Goal: Task Accomplishment & Management: Manage account settings

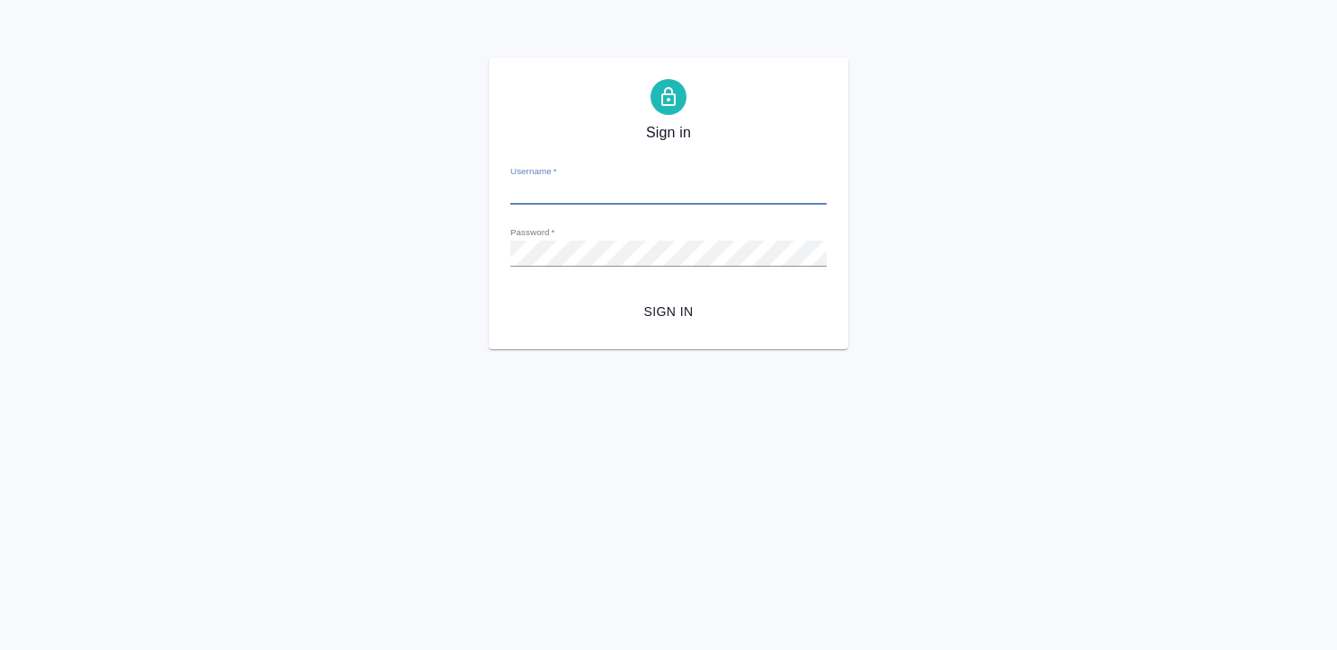
type input "[EMAIL_ADDRESS][DOMAIN_NAME]"
click at [510, 296] on button "Sign in" at bounding box center [668, 312] width 316 height 33
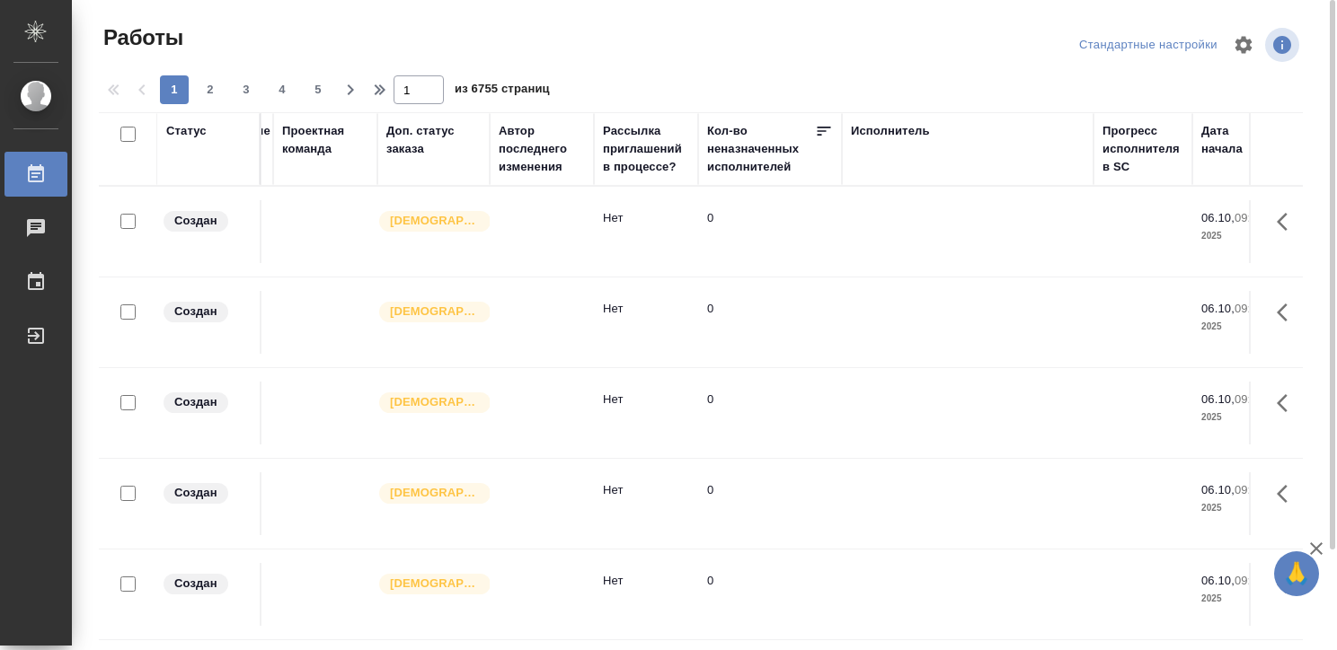
scroll to position [0, 621]
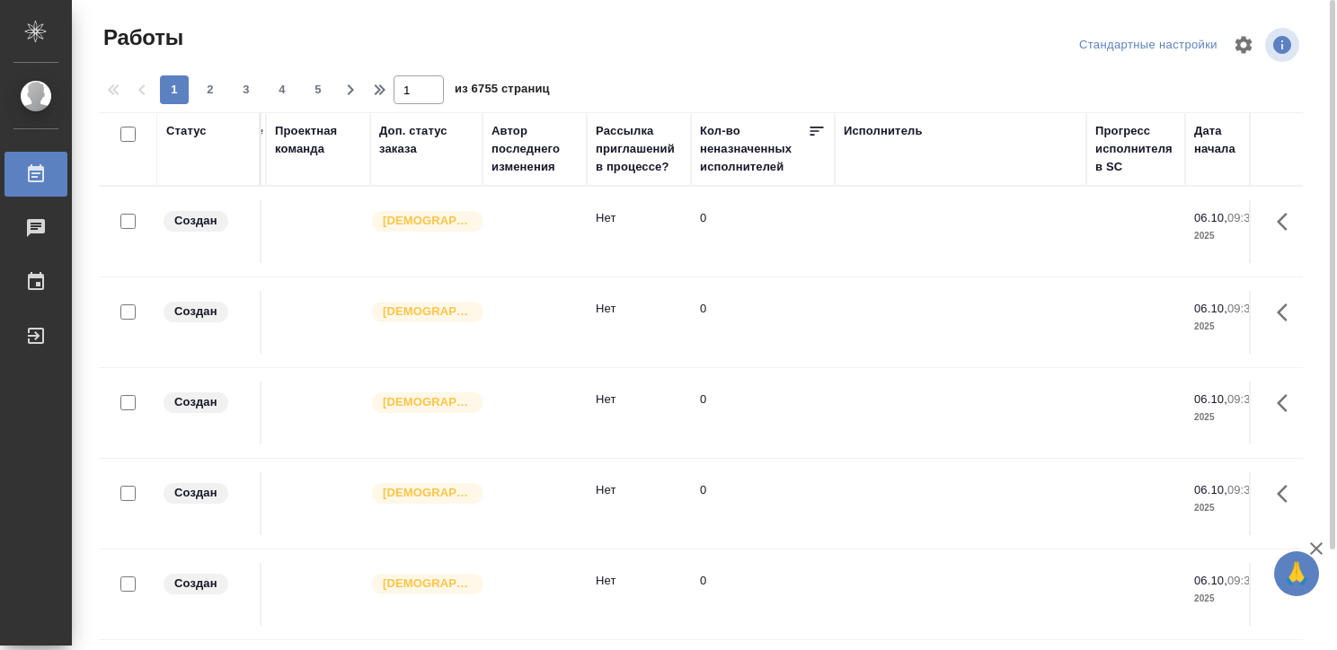
click at [845, 134] on div "Исполнитель" at bounding box center [883, 131] width 79 height 18
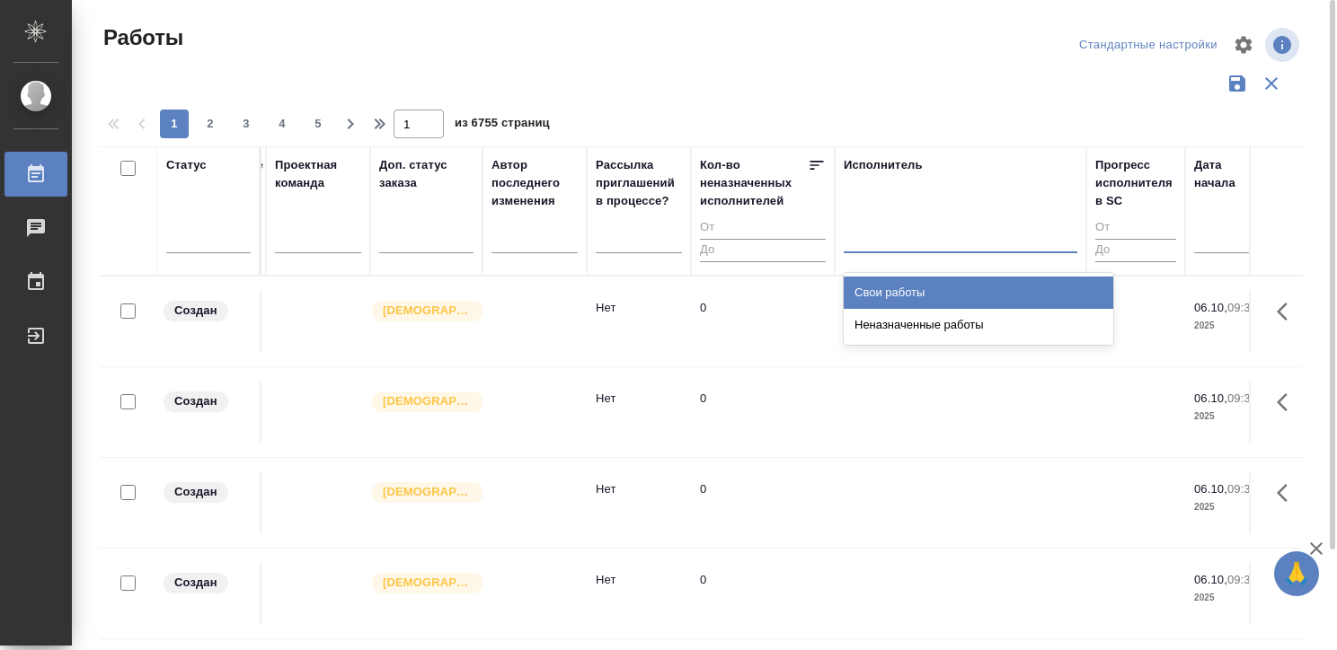
click at [860, 227] on div at bounding box center [961, 235] width 234 height 26
click at [872, 290] on div "Свои работы" at bounding box center [979, 293] width 270 height 32
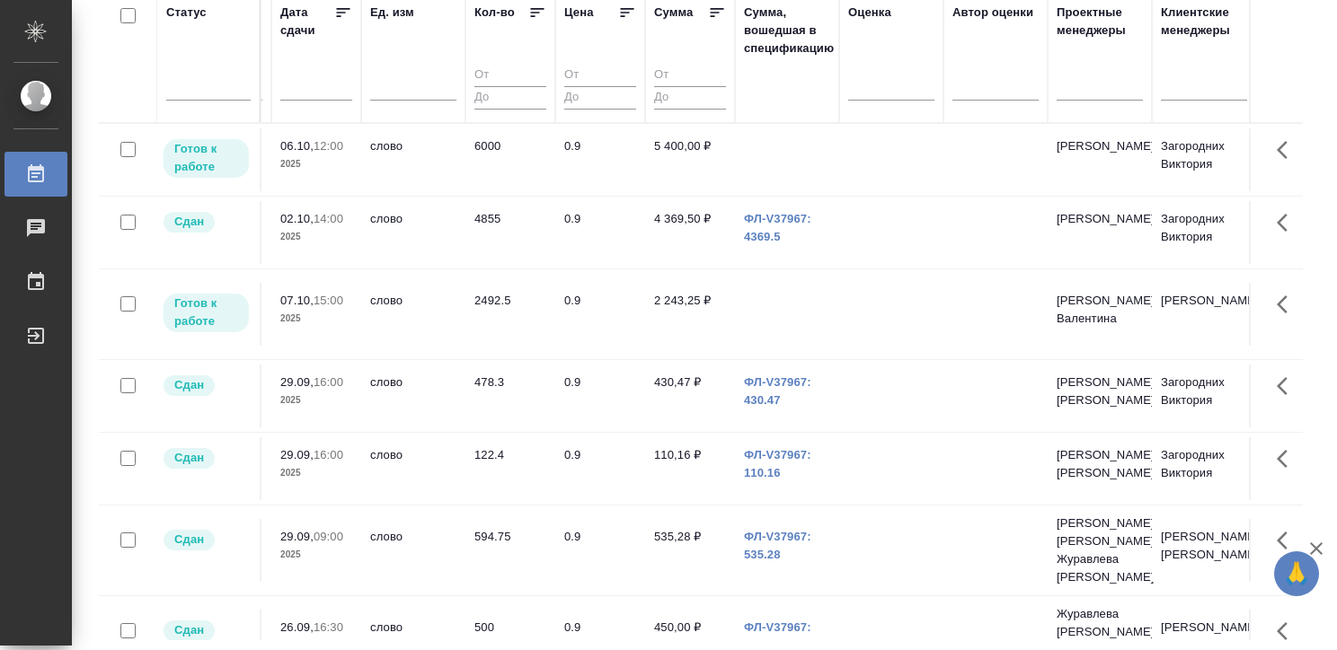
scroll to position [0, 1645]
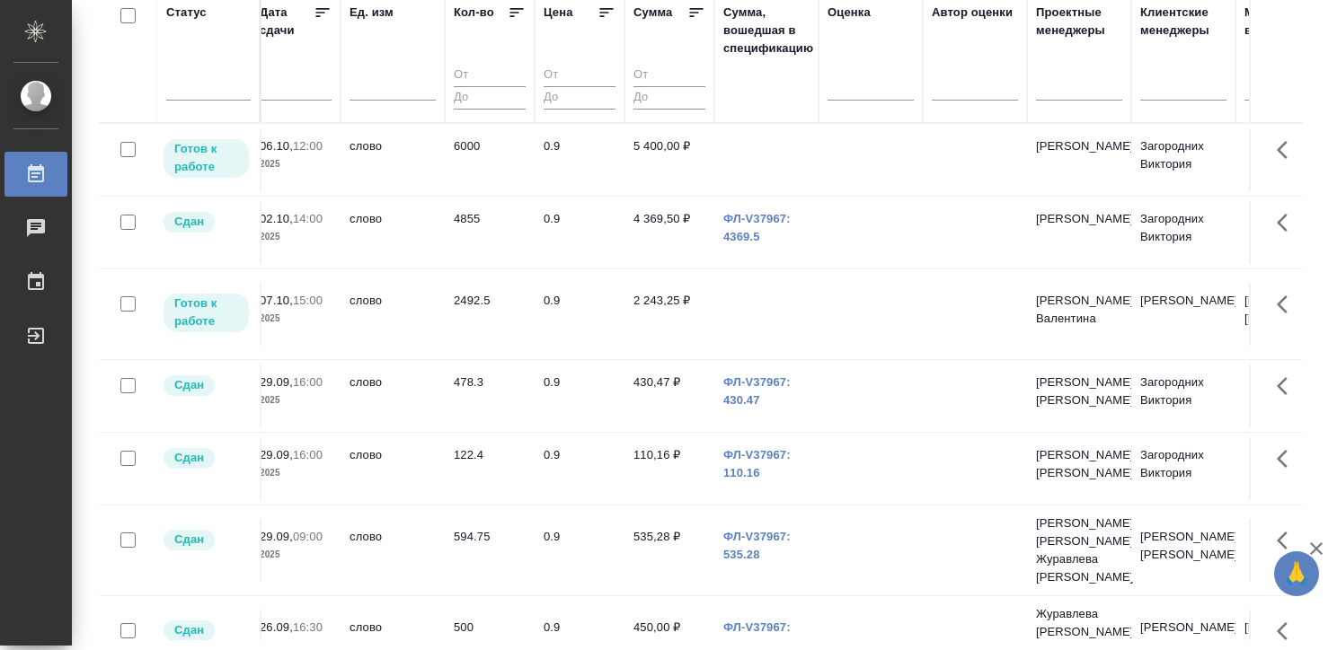
click at [841, 320] on td at bounding box center [870, 314] width 104 height 63
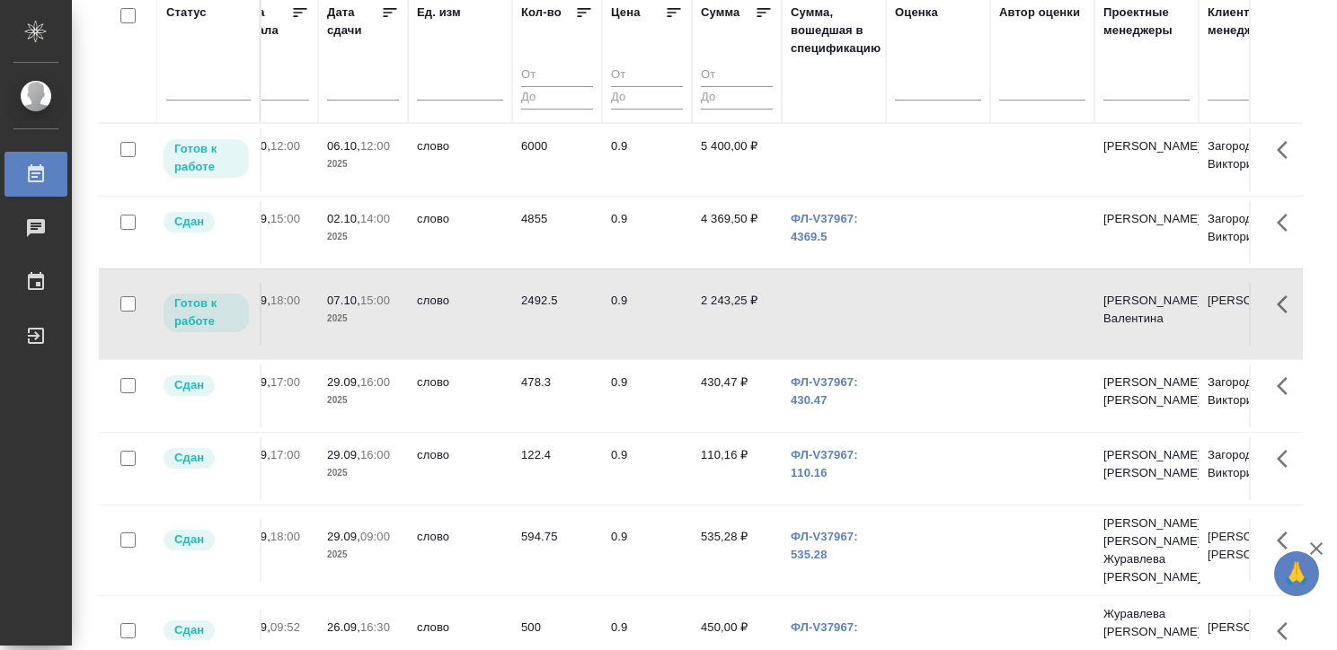
scroll to position [0, 1551]
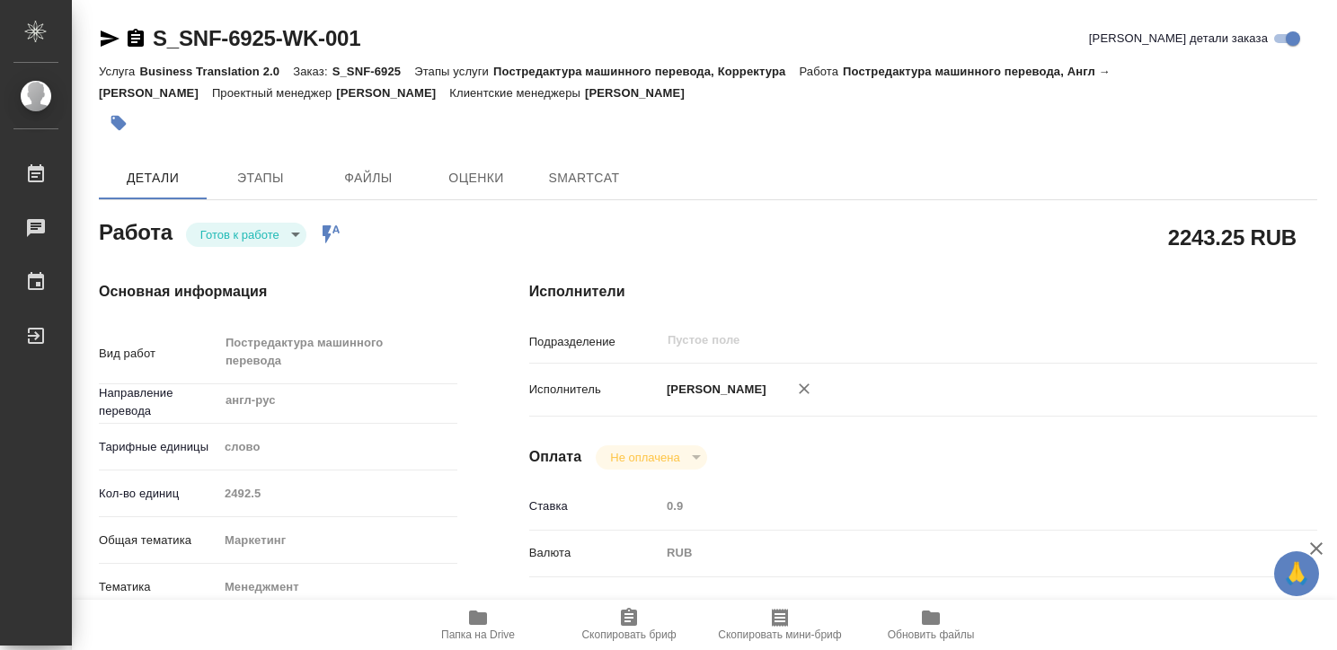
type textarea "x"
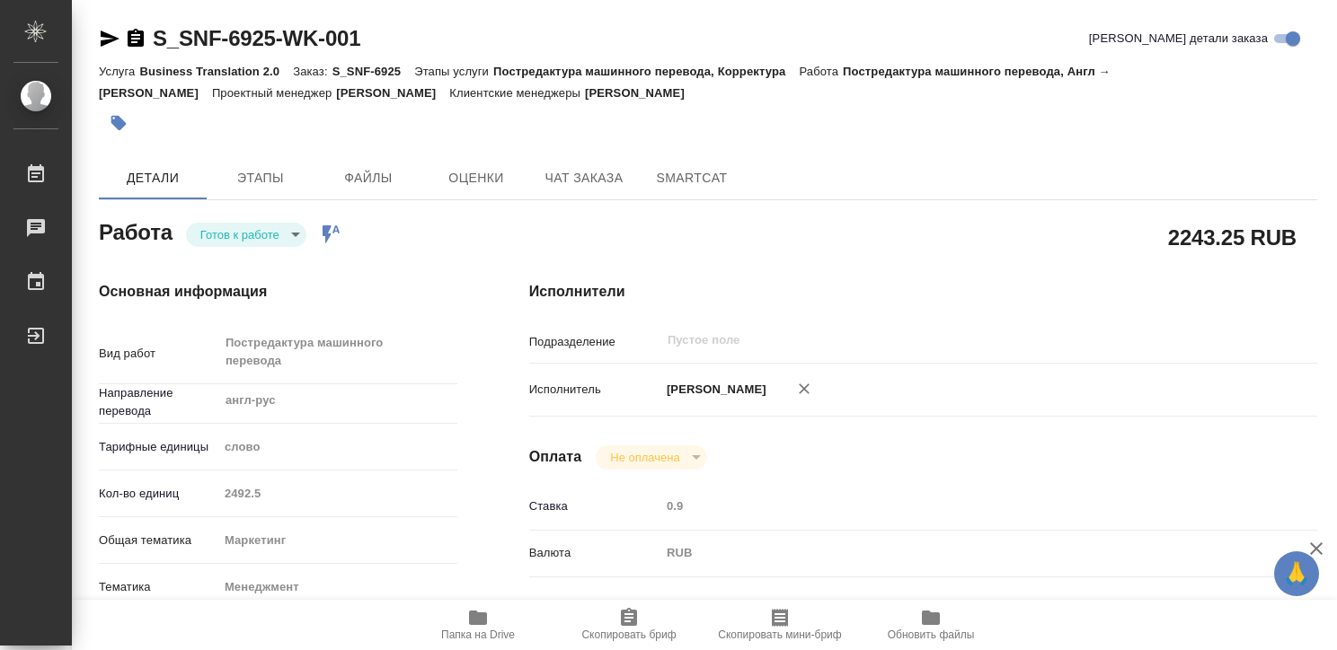
type textarea "x"
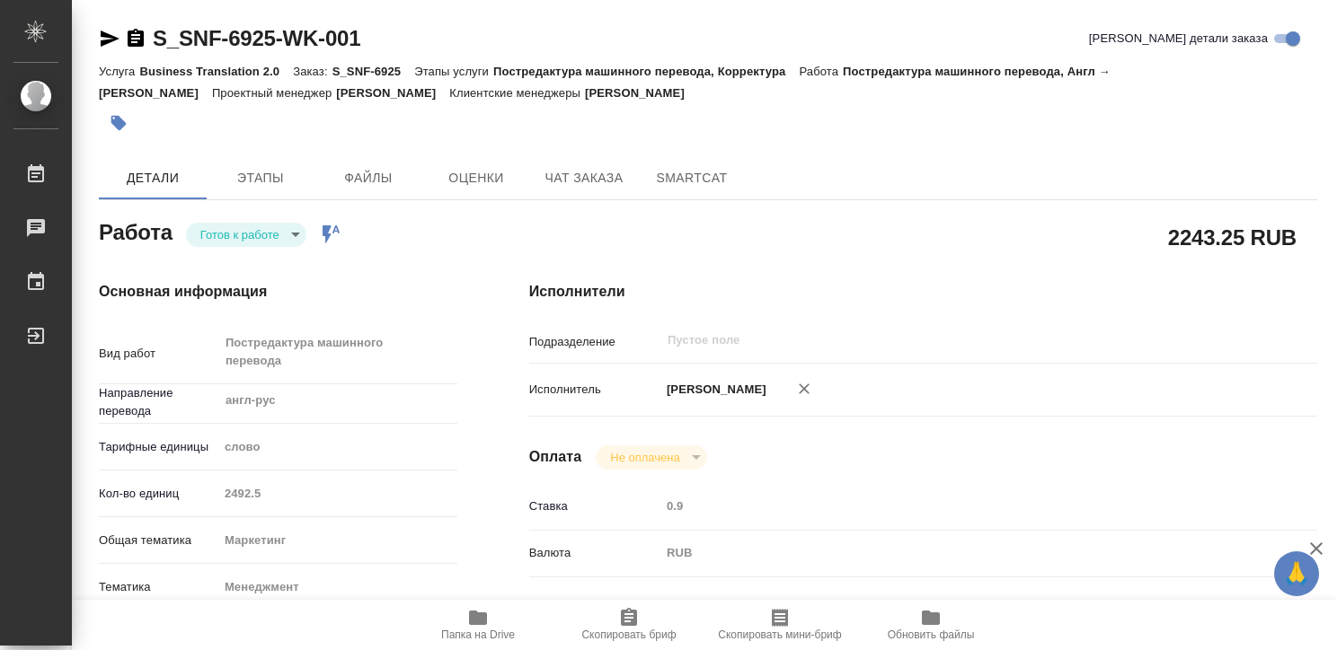
type textarea "x"
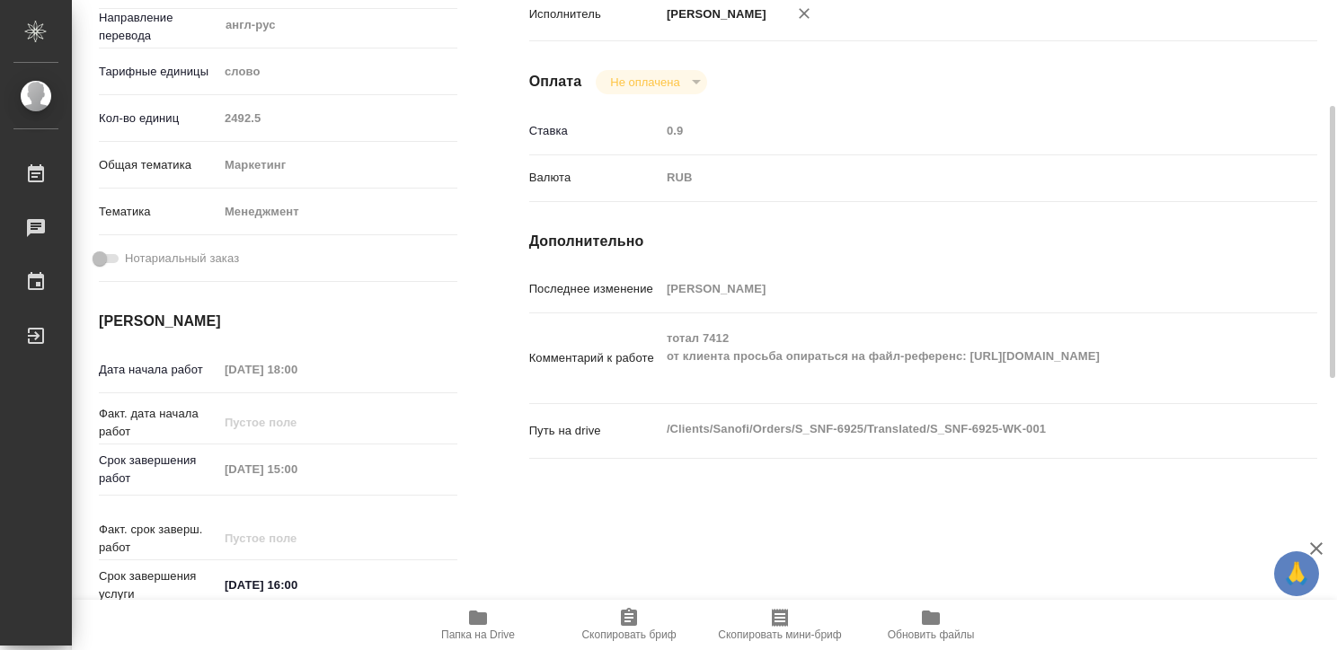
scroll to position [424, 0]
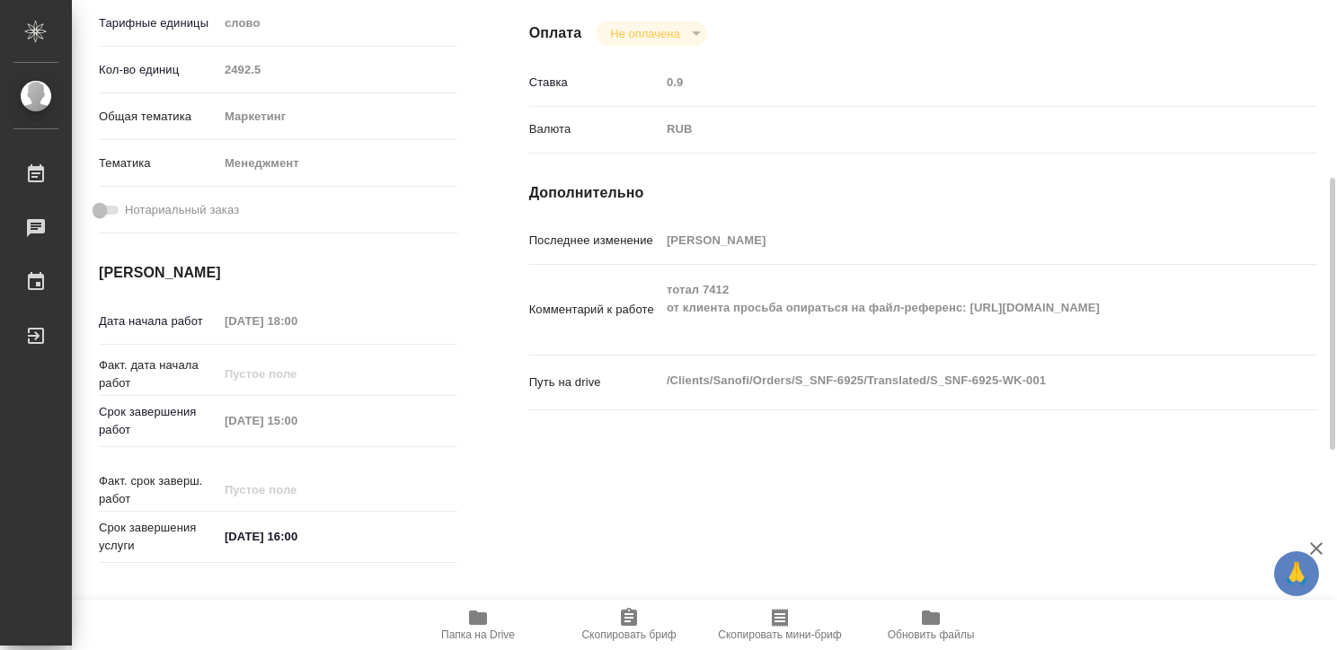
click at [458, 388] on div "Основная информация Вид работ Постредактура машинного перевода x ​ Направление …" at bounding box center [278, 213] width 430 height 785
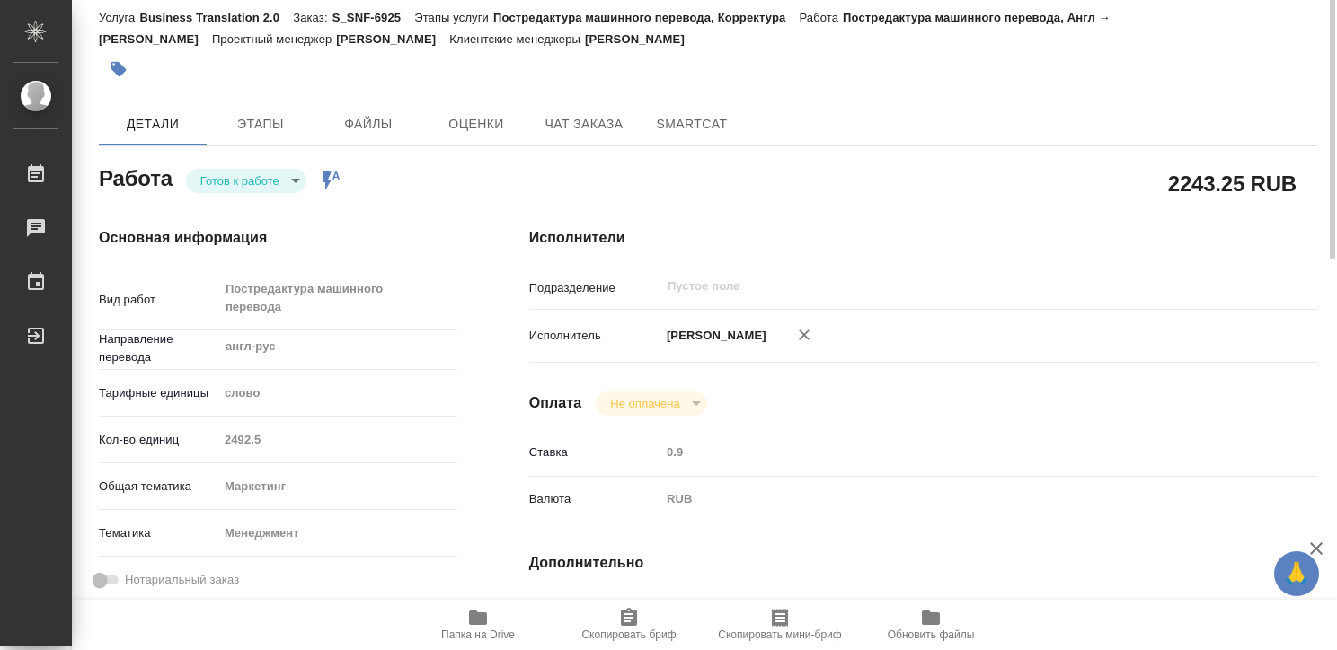
scroll to position [22, 0]
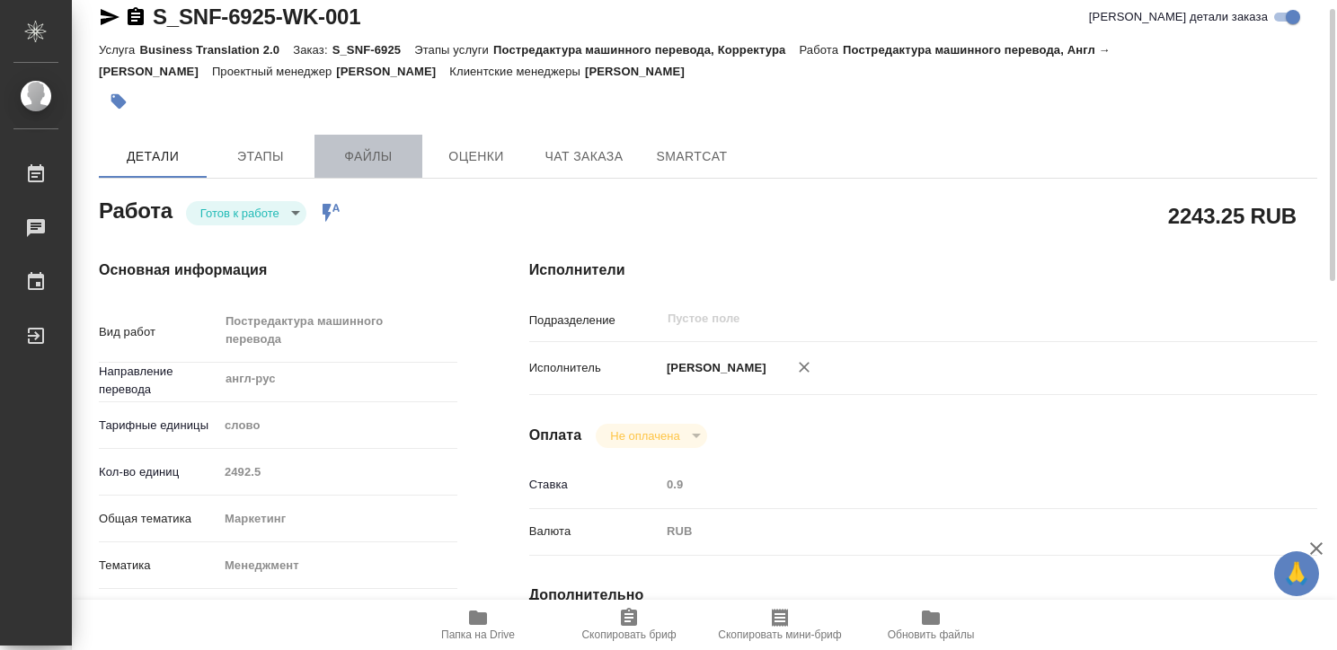
click at [357, 154] on span "Файлы" at bounding box center [368, 157] width 86 height 22
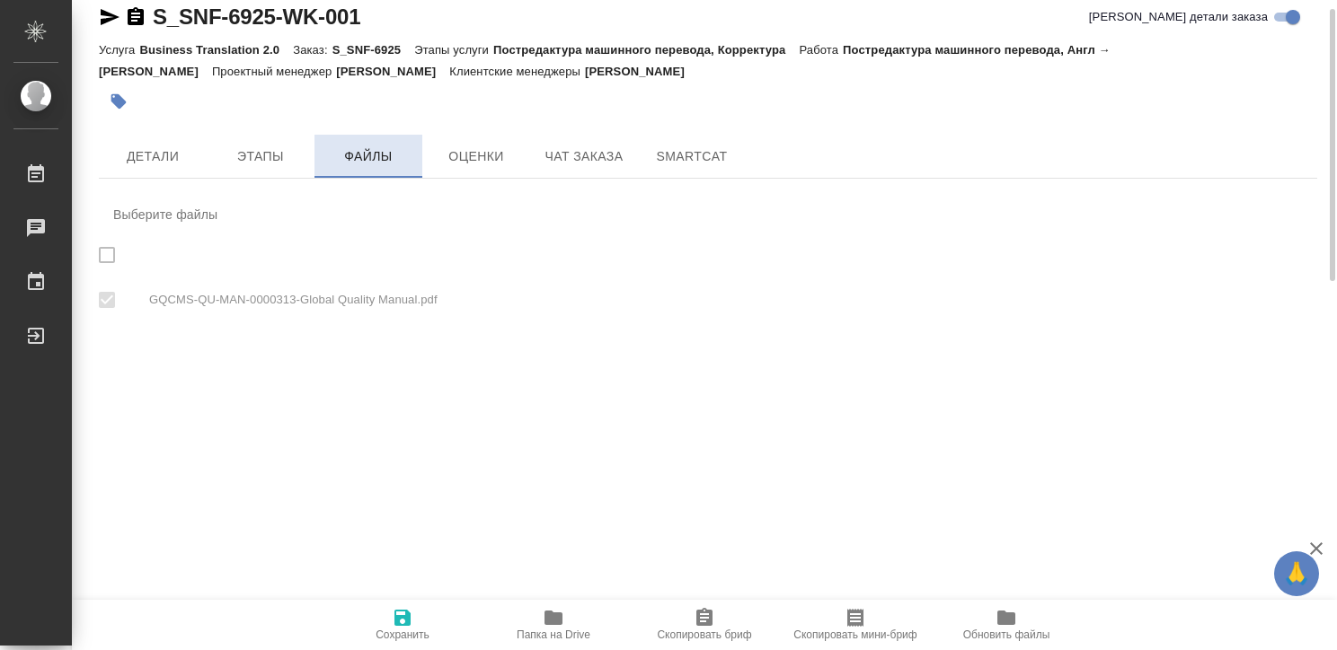
checkbox input "true"
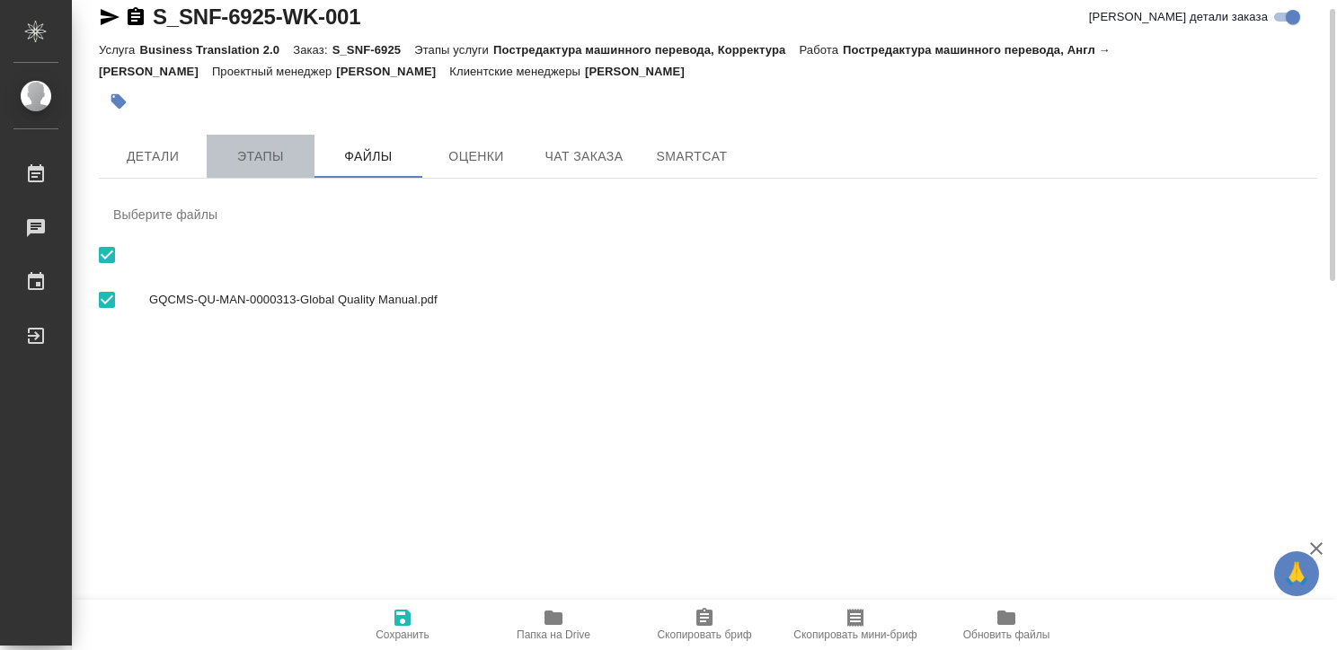
click at [276, 144] on button "Этапы" at bounding box center [261, 156] width 108 height 43
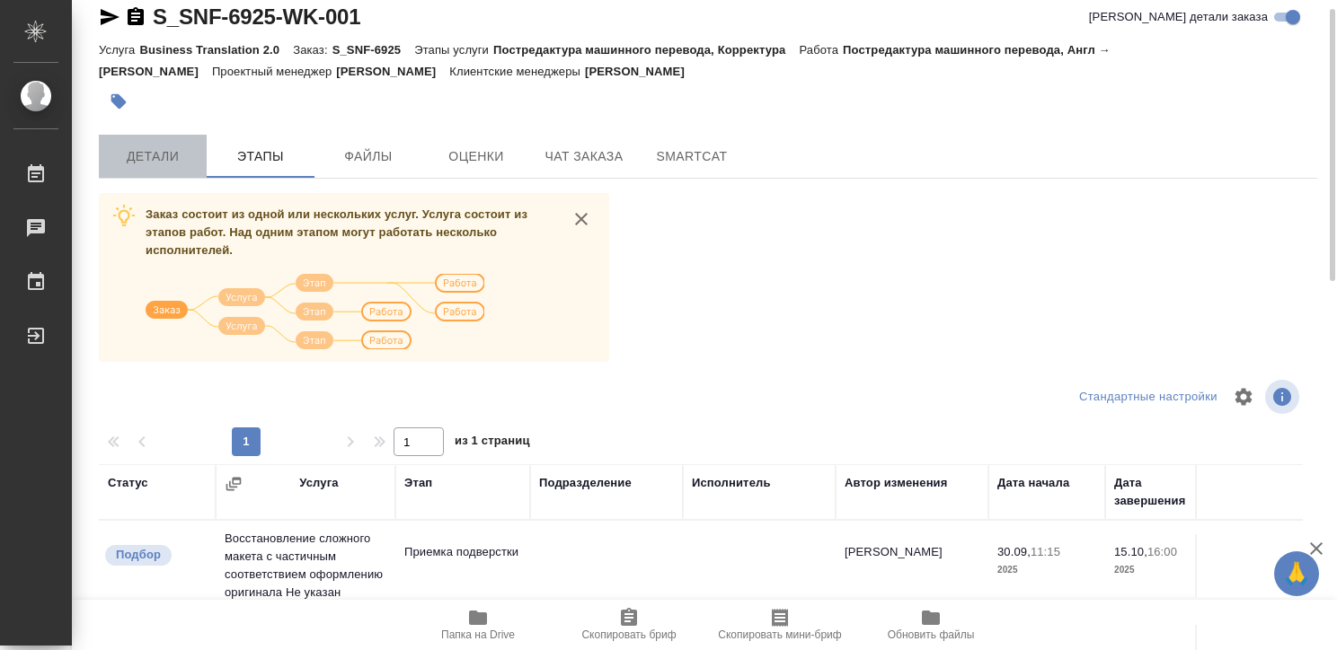
click at [162, 151] on span "Детали" at bounding box center [153, 157] width 86 height 22
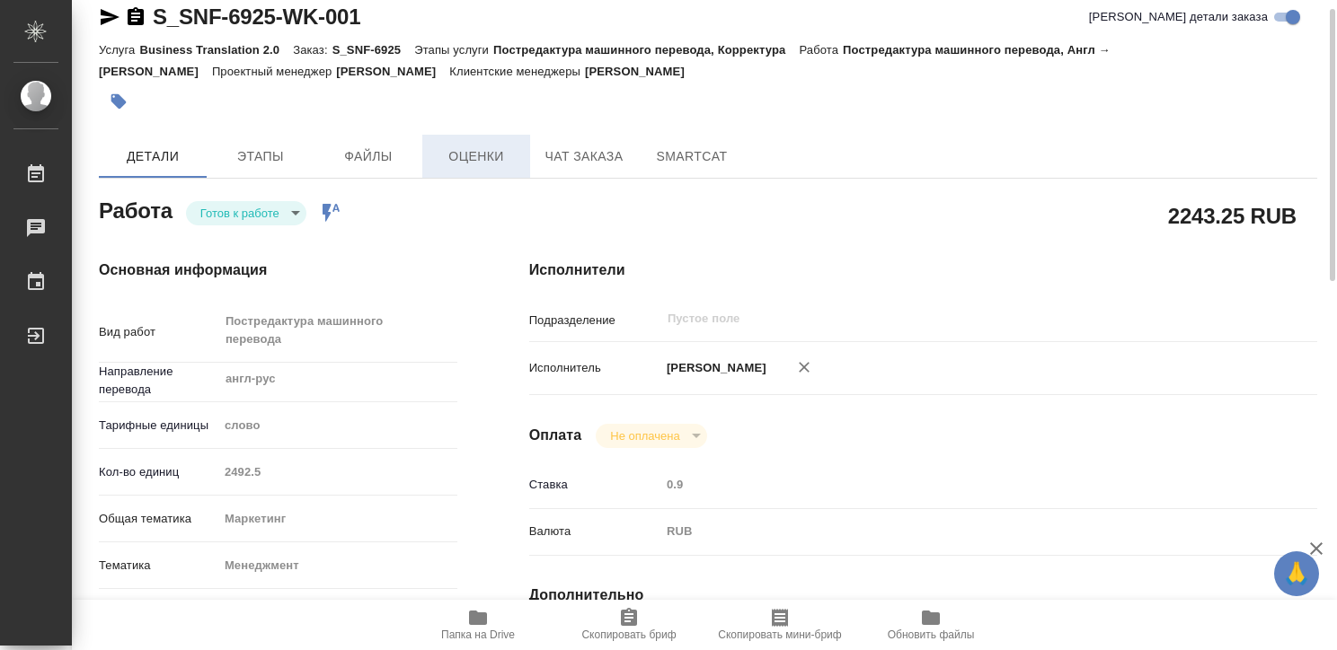
type textarea "x"
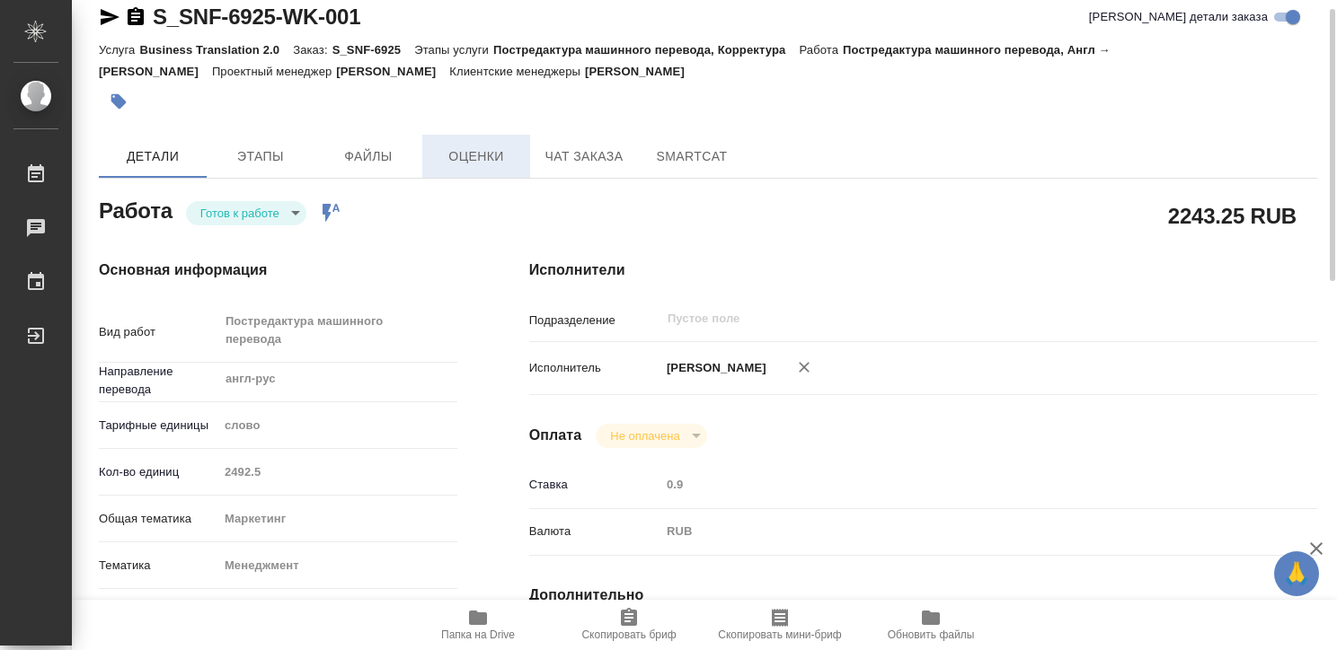
type textarea "x"
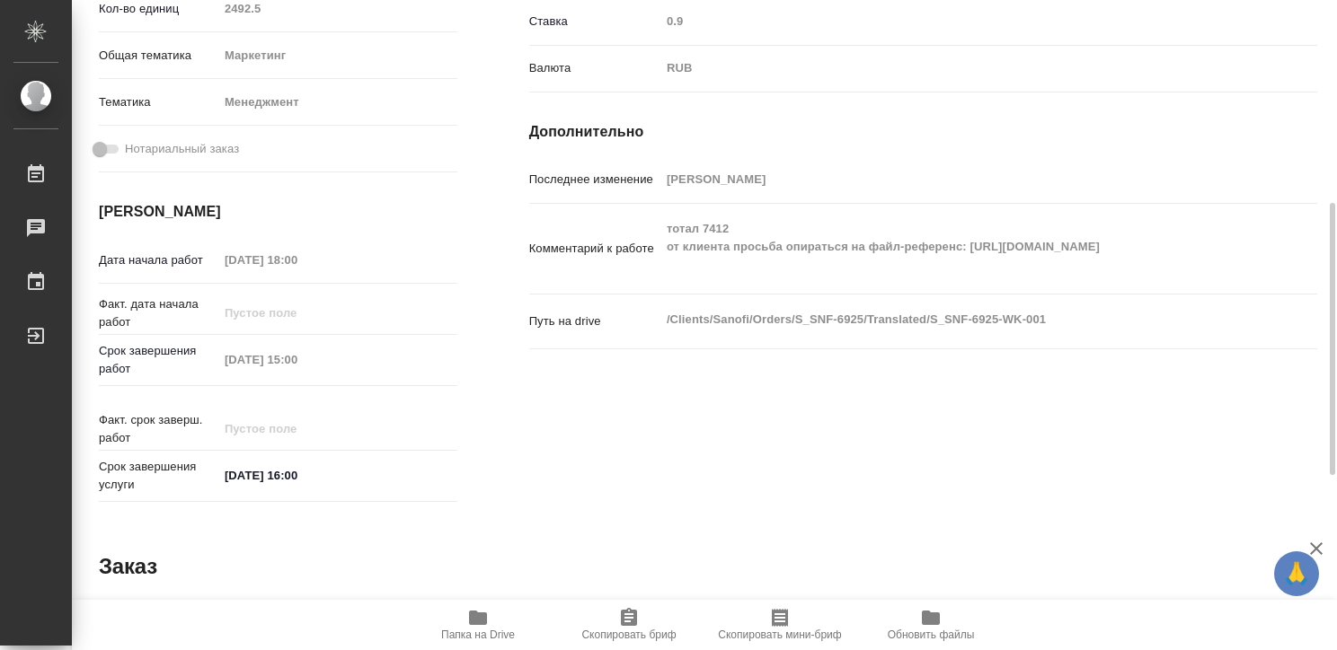
scroll to position [485, 0]
type textarea "x"
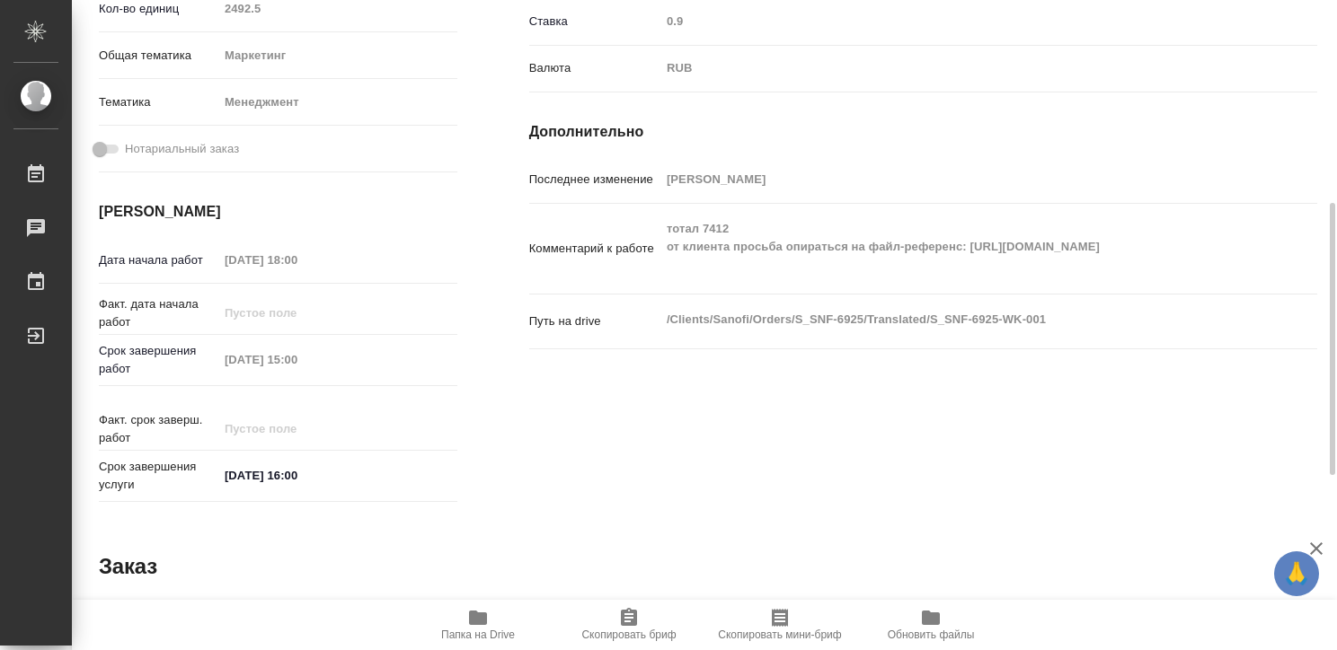
type textarea "x"
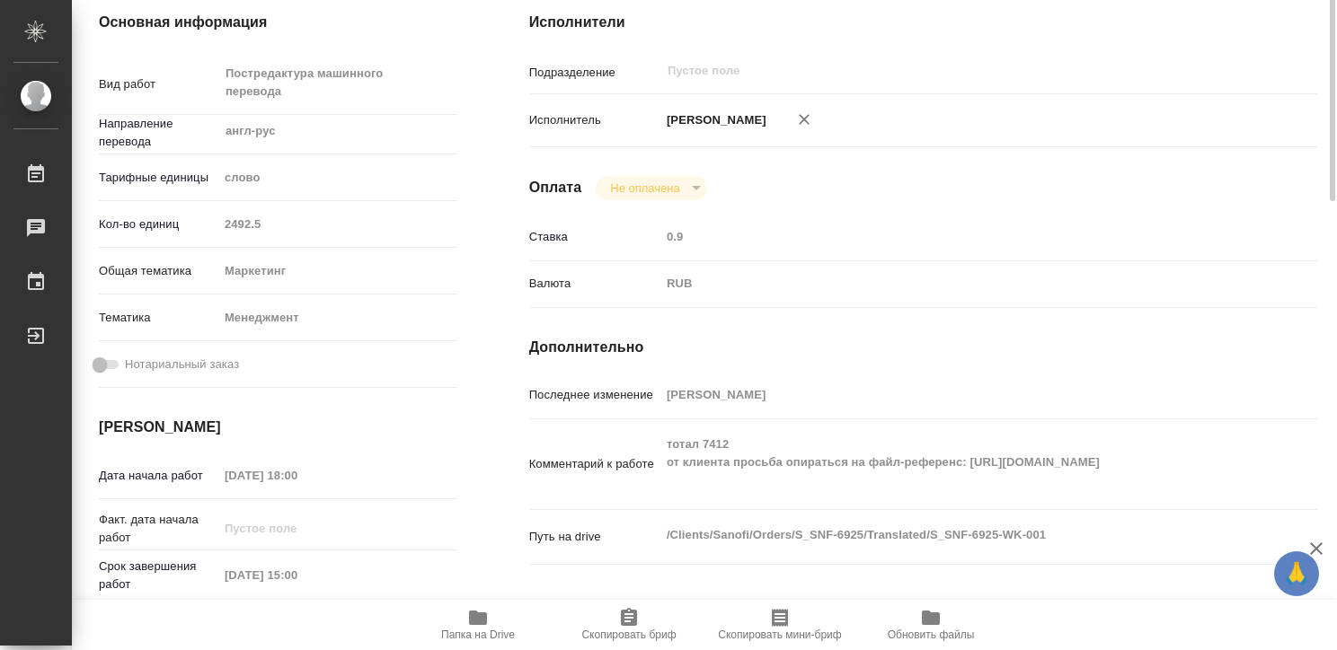
scroll to position [140, 0]
